Goal: Task Accomplishment & Management: Complete application form

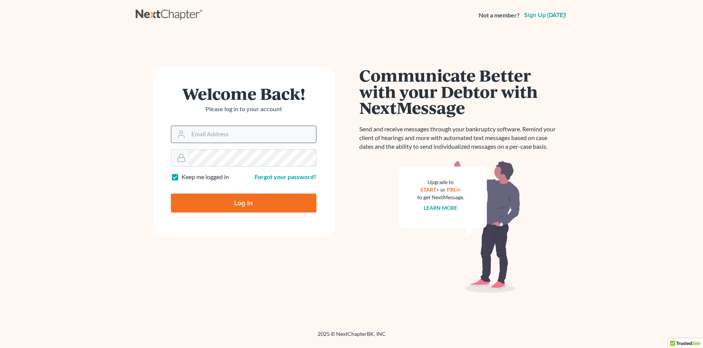
click at [212, 130] on input "Email Address" at bounding box center [252, 134] width 128 height 17
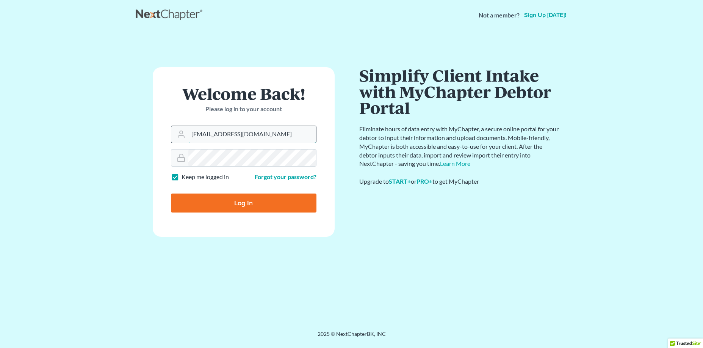
type input "[EMAIL_ADDRESS][DOMAIN_NAME]"
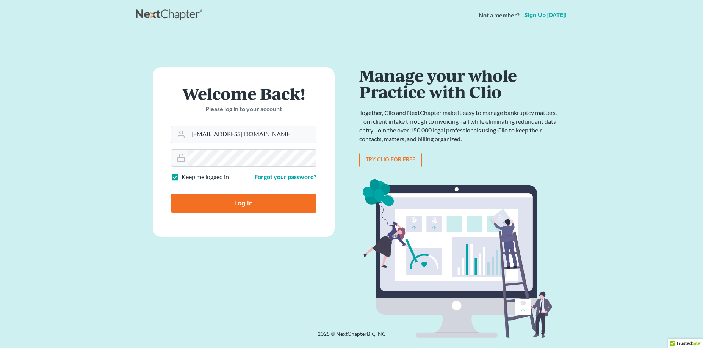
click at [289, 206] on input "Log In" at bounding box center [244, 202] width 146 height 19
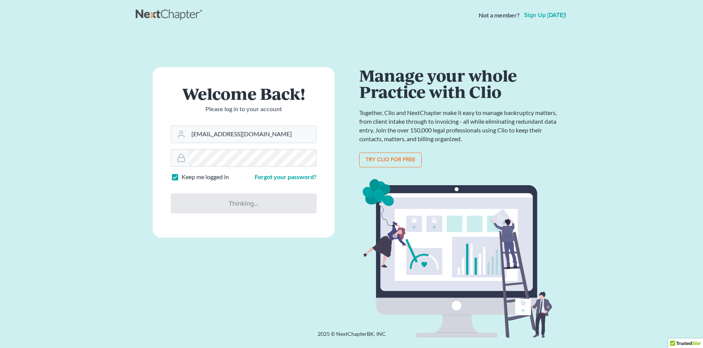
type input "Thinking..."
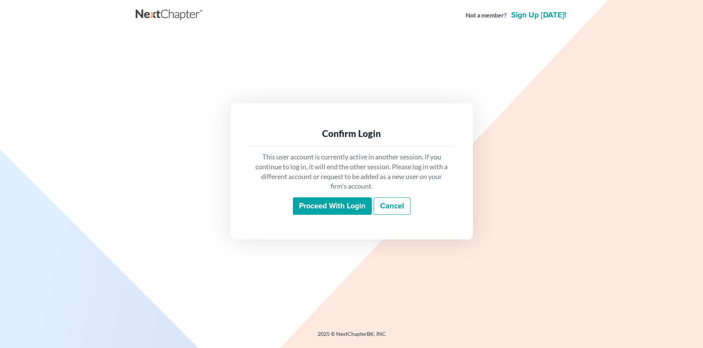
click at [335, 204] on input "Proceed with login" at bounding box center [332, 205] width 79 height 17
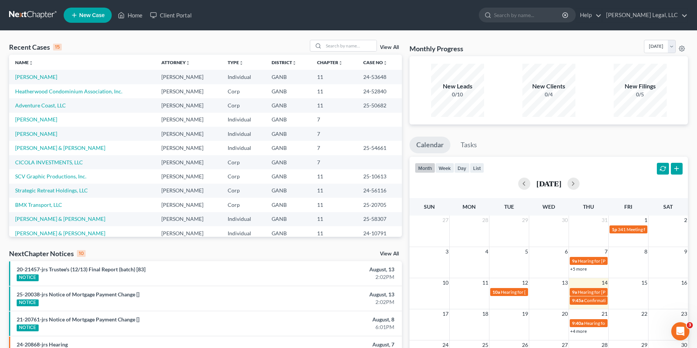
click at [89, 16] on span "New Case" at bounding box center [91, 16] width 25 height 6
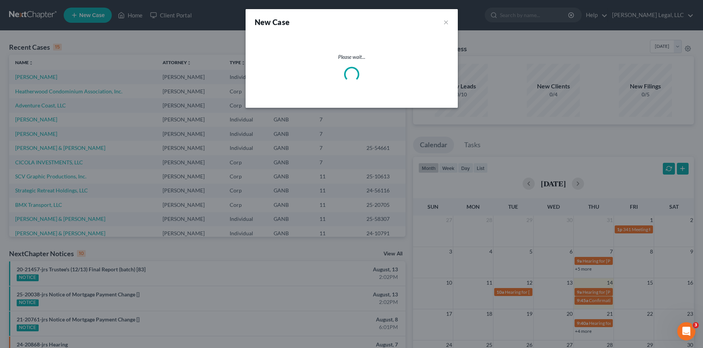
select select "19"
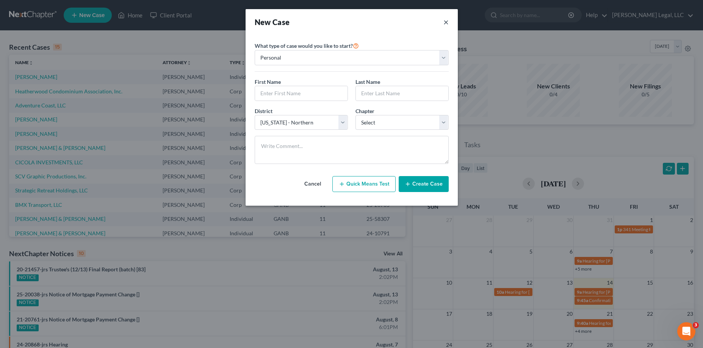
click at [446, 24] on button "×" at bounding box center [446, 22] width 5 height 11
